Goal: Task Accomplishment & Management: Use online tool/utility

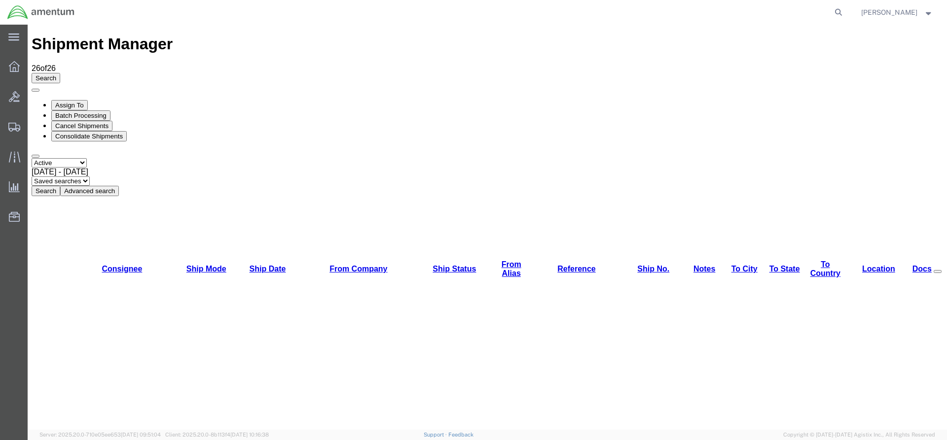
click at [300, 158] on div "Select status Active All Shipments Approved Booked Canceled Delivered Denied Ne…" at bounding box center [487, 177] width 911 height 38
click at [60, 186] on button "Search" at bounding box center [46, 191] width 29 height 10
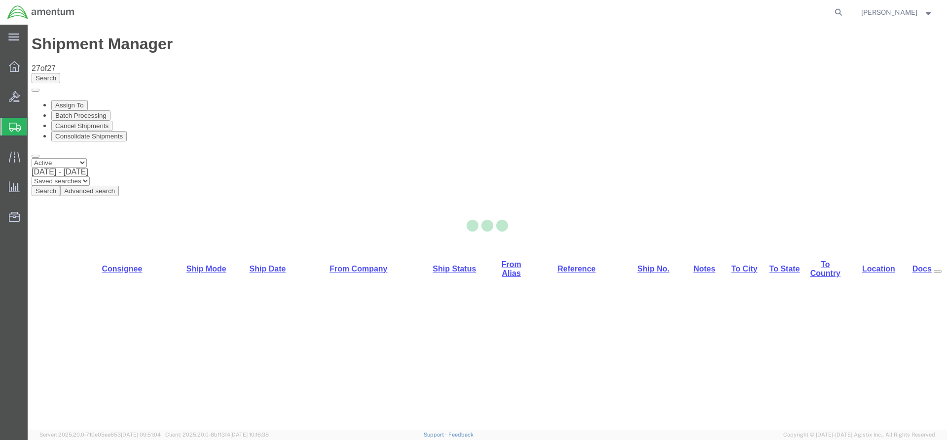
select select "42668"
select select "42706"
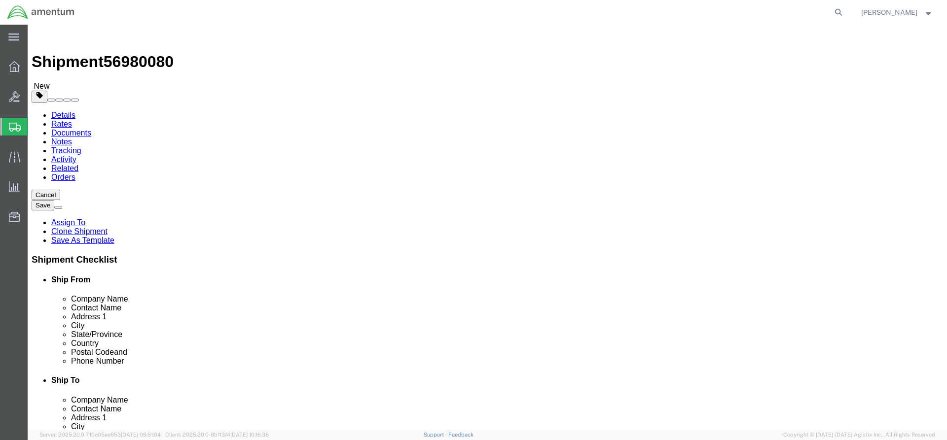
click button "Rate Shipment"
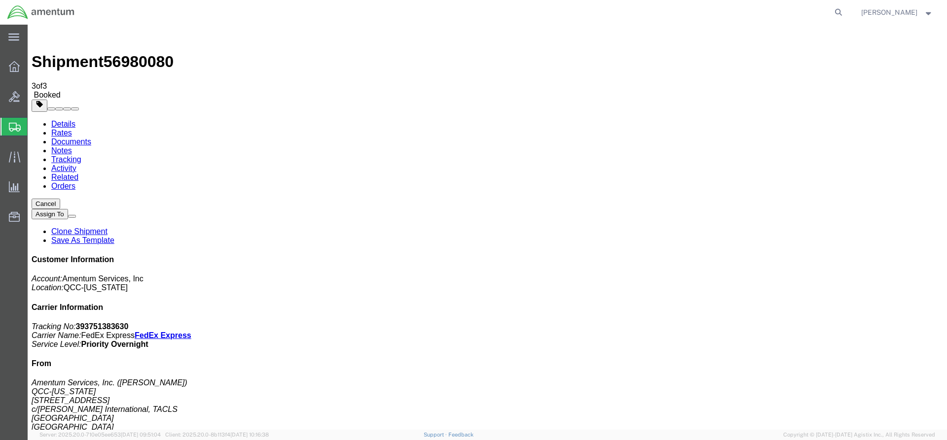
drag, startPoint x: 351, startPoint y: 175, endPoint x: 398, endPoint y: 174, distance: 47.3
drag, startPoint x: 411, startPoint y: 176, endPoint x: 318, endPoint y: 225, distance: 105.2
click at [16, 67] on icon at bounding box center [14, 66] width 11 height 11
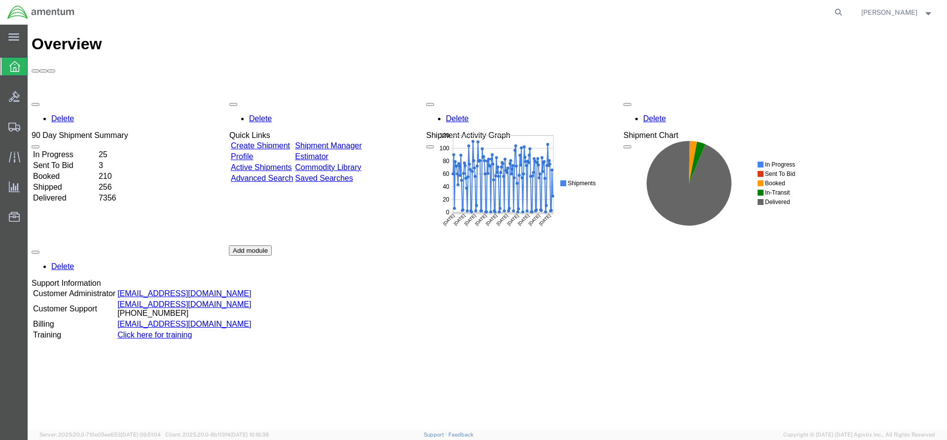
click at [341, 98] on div "Delete 90 Day Shipment Summary In Progress 25 Sent To Bid 3 Booked 210 Shipped …" at bounding box center [487, 246] width 911 height 296
click at [355, 142] on link "Shipment Manager" at bounding box center [327, 146] width 67 height 8
